Goal: Navigation & Orientation: Find specific page/section

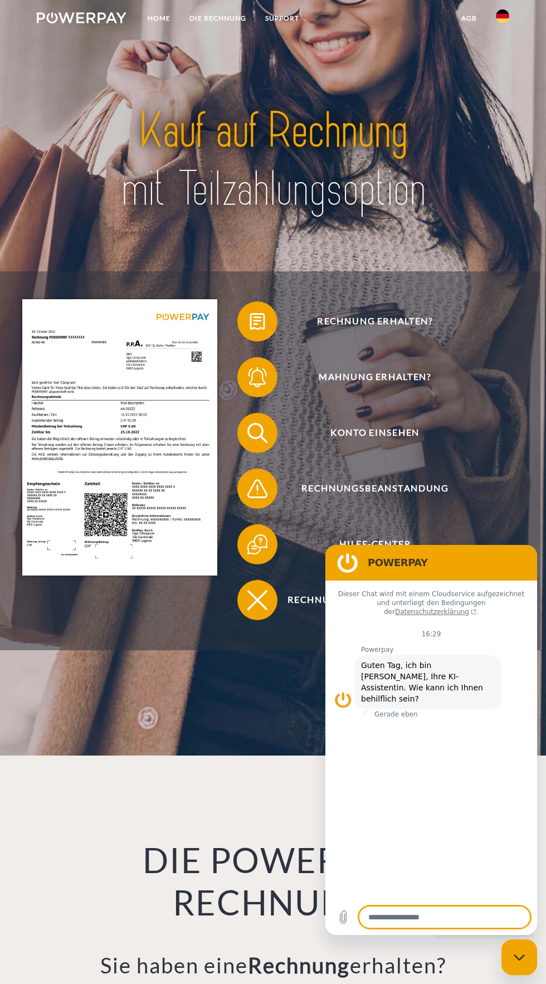
click at [180, 463] on img at bounding box center [119, 437] width 195 height 276
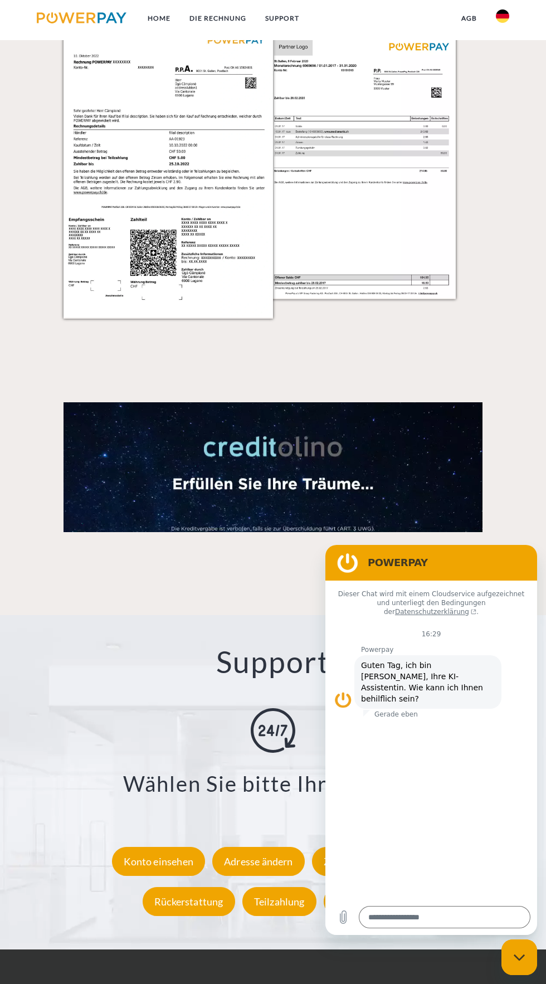
scroll to position [1154, 0]
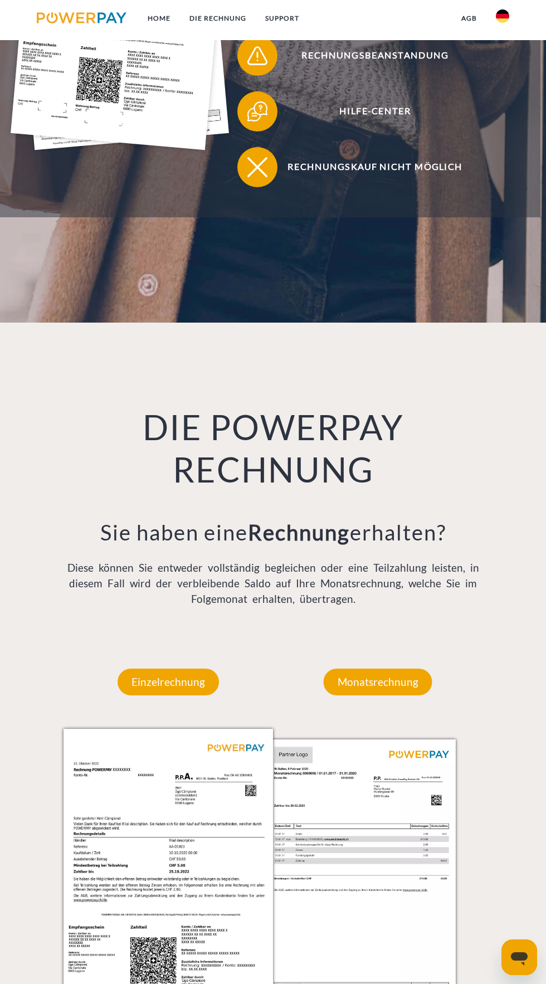
scroll to position [436, 0]
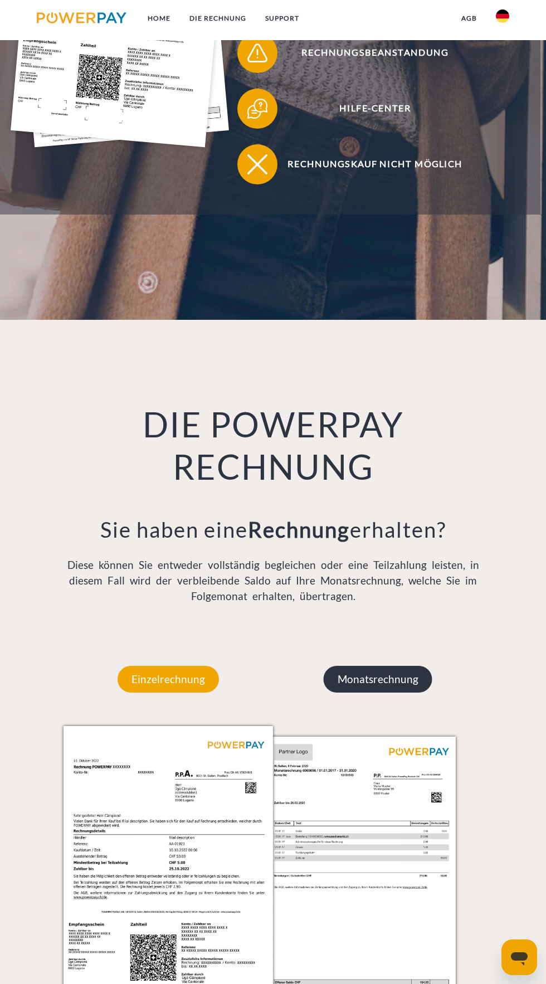
click at [399, 692] on p "Monatsrechnung" at bounding box center [378, 679] width 109 height 27
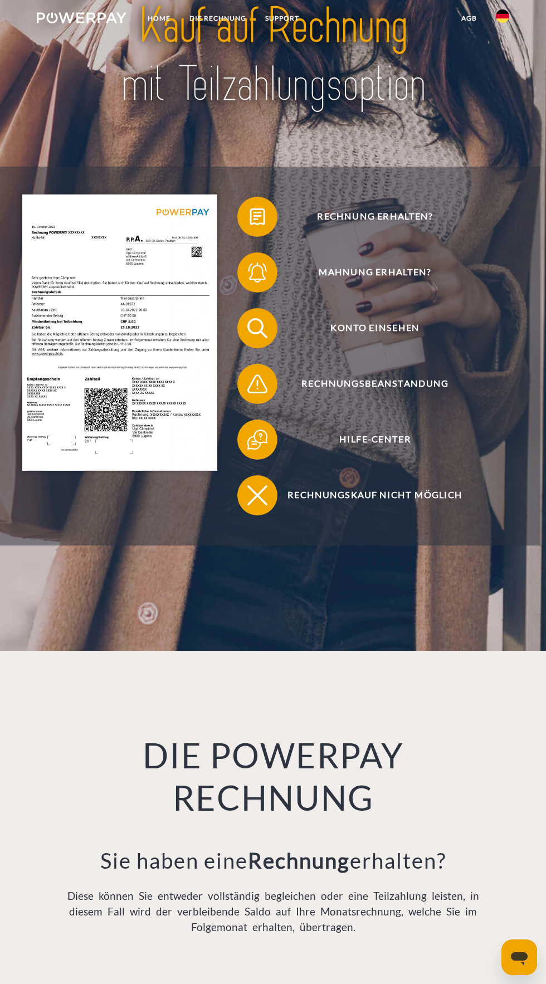
scroll to position [0, 0]
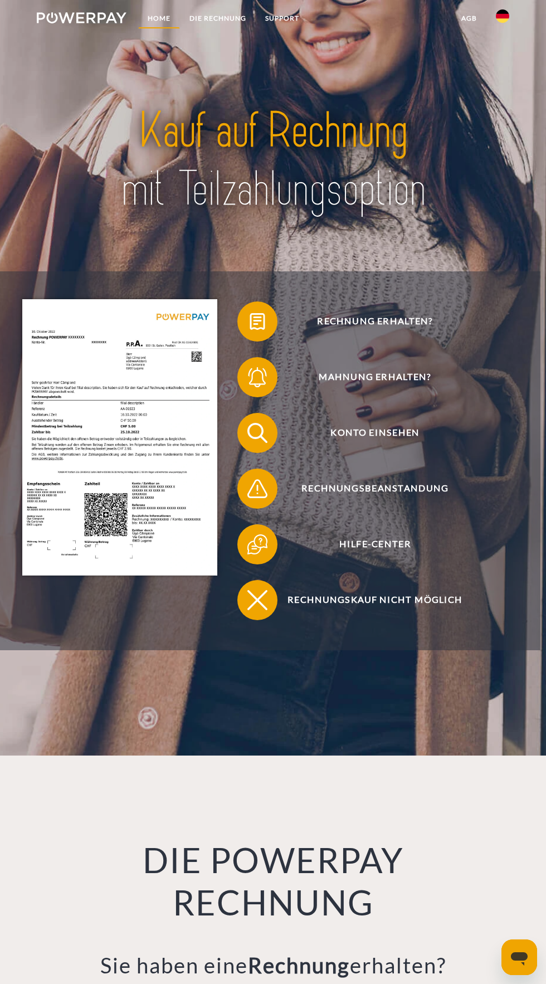
click at [159, 18] on link "Home" at bounding box center [159, 18] width 42 height 20
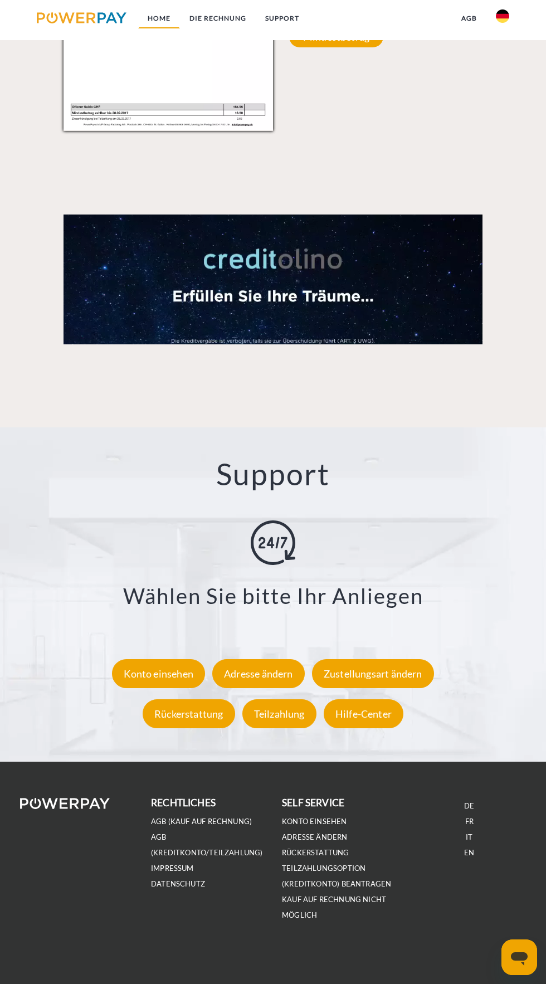
scroll to position [1328, 0]
